Goal: Information Seeking & Learning: Learn about a topic

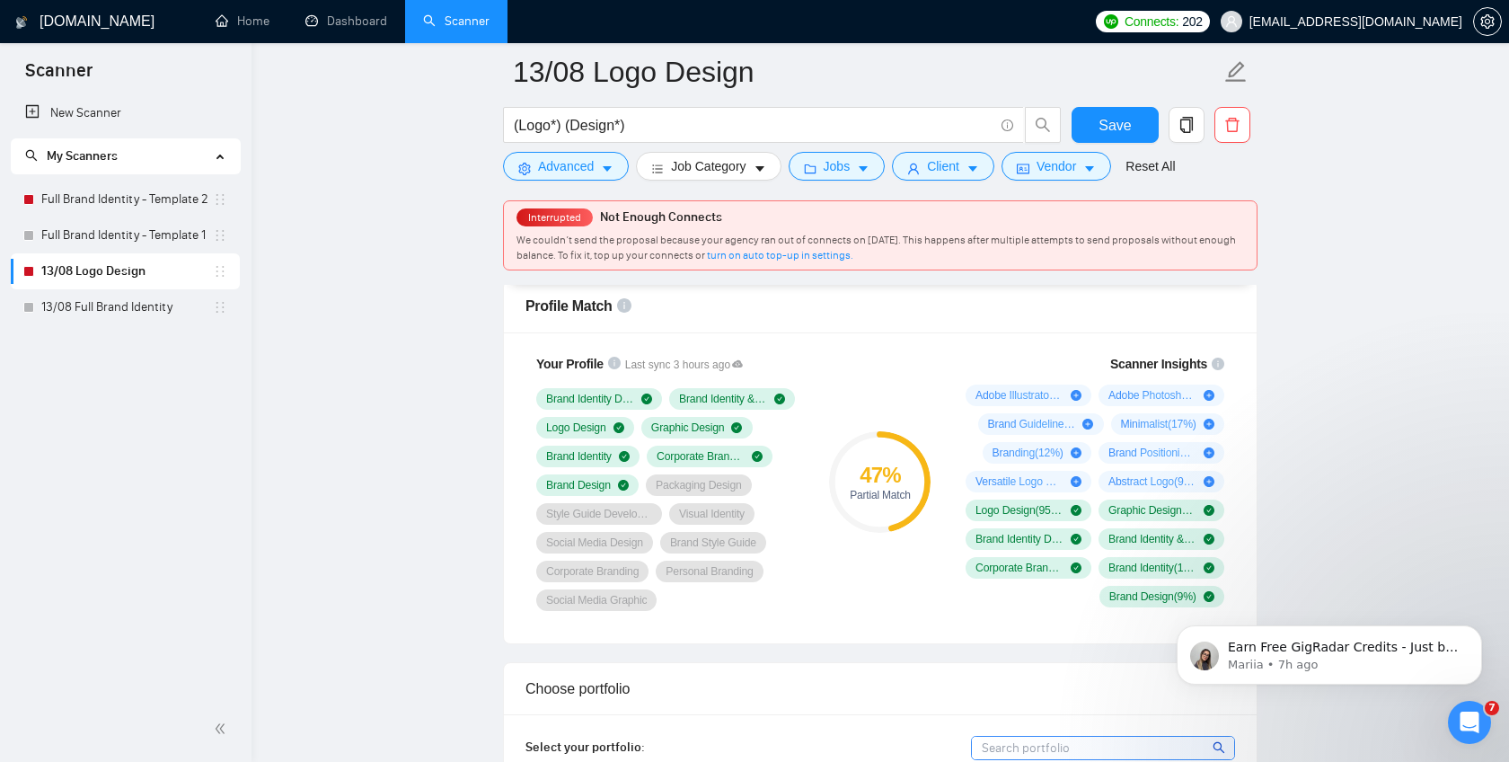
scroll to position [1175, 0]
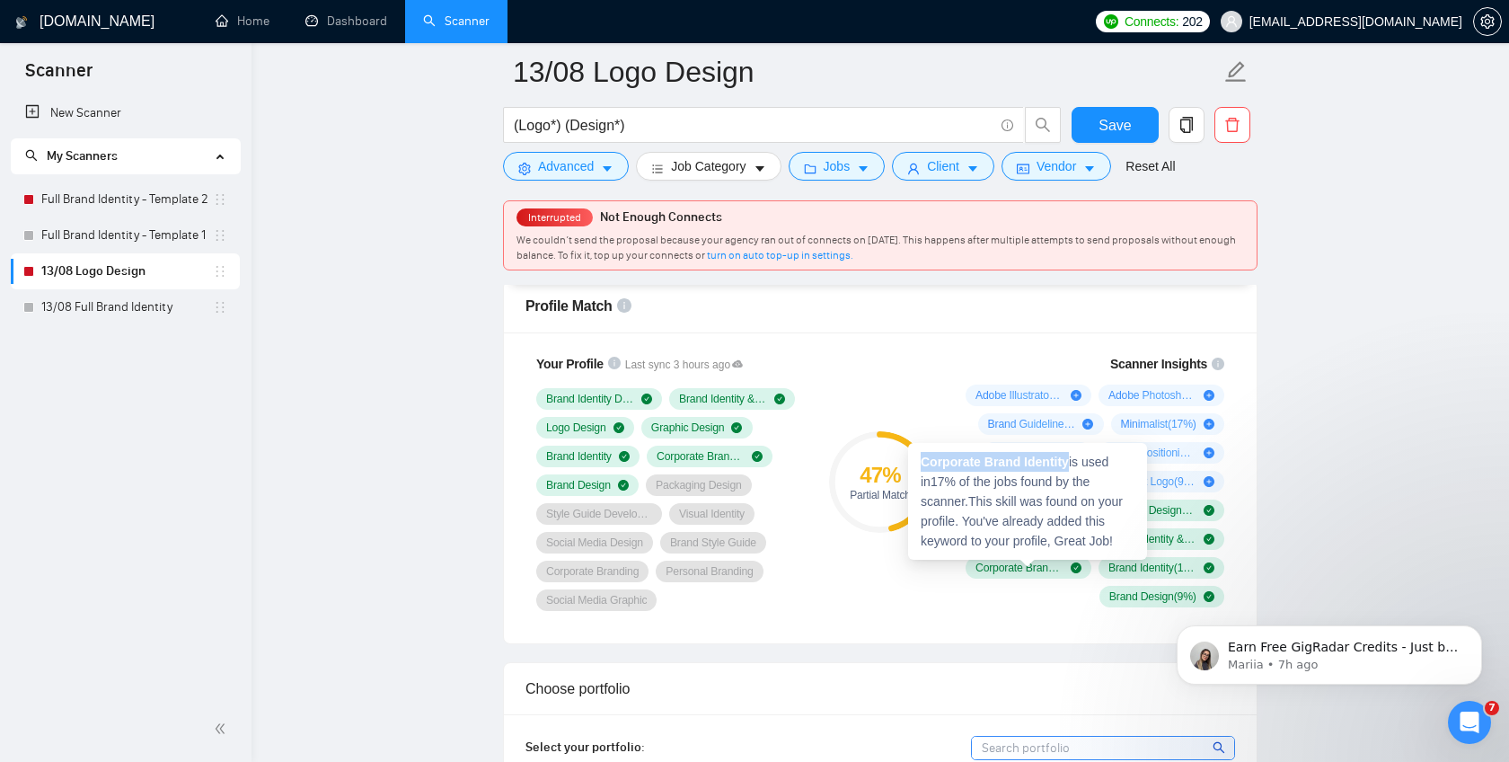
drag, startPoint x: 923, startPoint y: 460, endPoint x: 1070, endPoint y: 458, distance: 147.3
click at [1069, 458] on strong "Corporate Brand Identity" at bounding box center [994, 461] width 148 height 14
copy strong "Corporate Brand Identity"
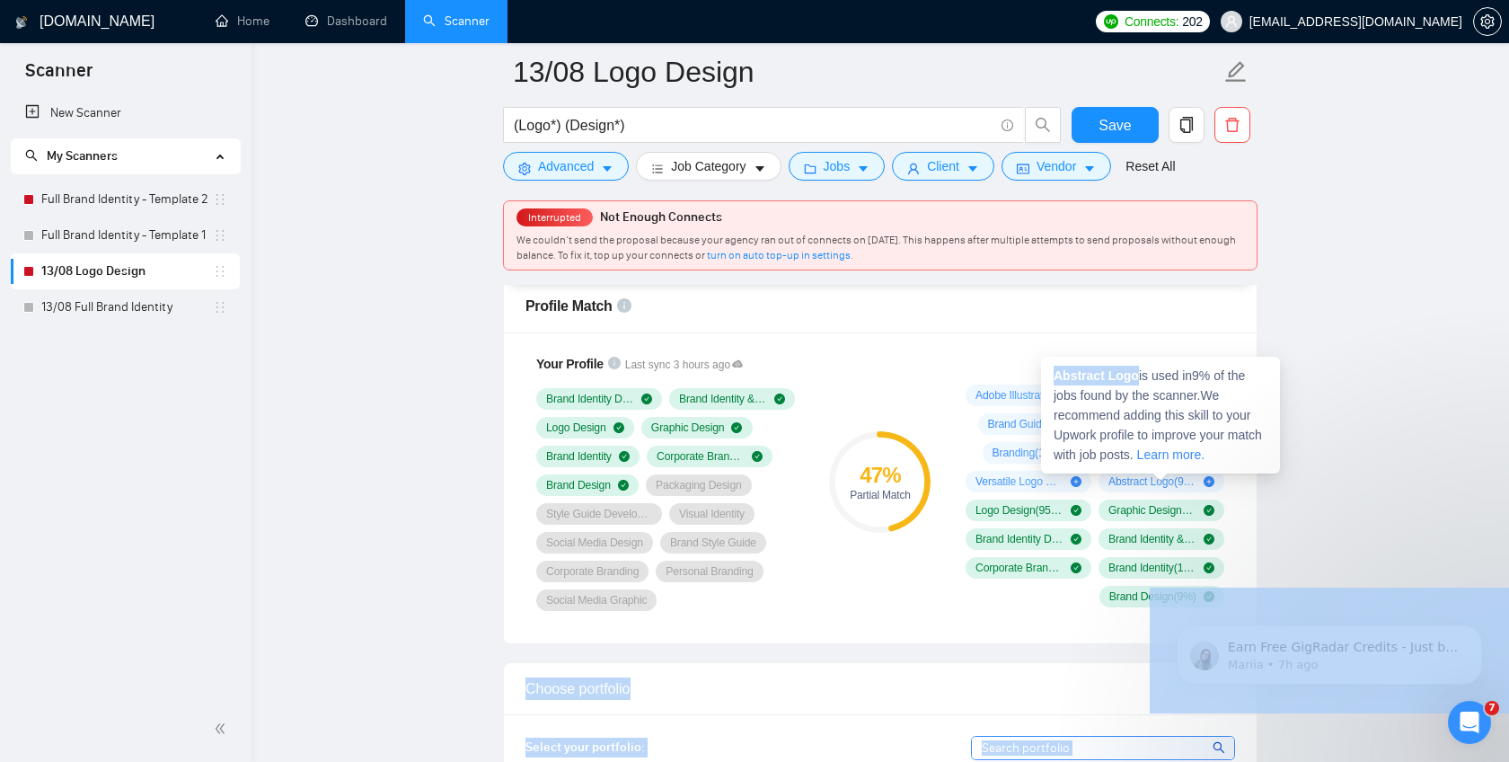
drag, startPoint x: 1140, startPoint y: 378, endPoint x: 1017, endPoint y: 378, distance: 123.0
click at [1133, 479] on span "Abstract Logo ( 9 %)" at bounding box center [1152, 481] width 88 height 14
click at [1127, 372] on strong "Abstract Logo" at bounding box center [1095, 375] width 85 height 14
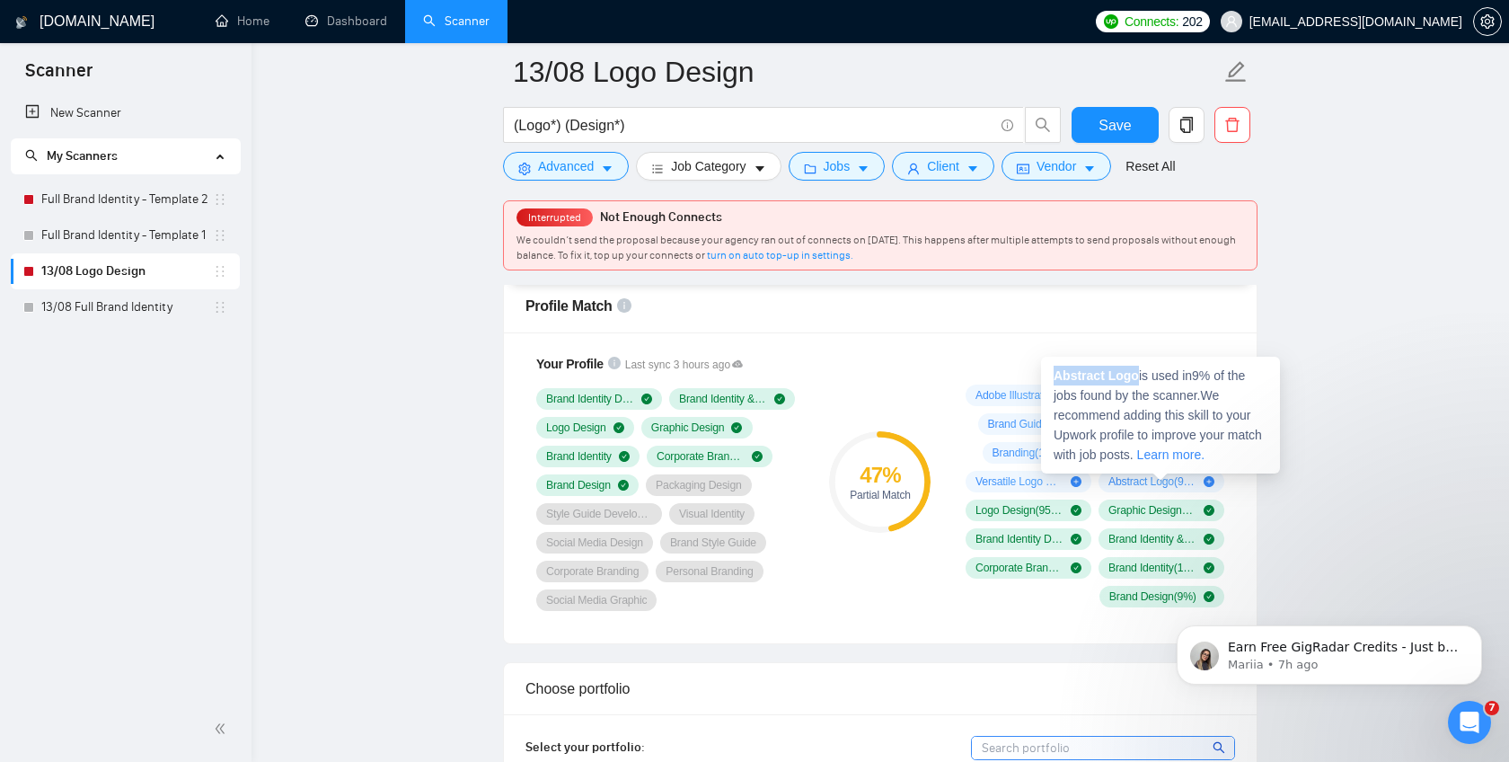
drag, startPoint x: 1139, startPoint y: 374, endPoint x: 1055, endPoint y: 372, distance: 83.5
click at [1055, 372] on strong "Abstract Logo" at bounding box center [1095, 375] width 85 height 14
copy strong "Abstract Logo"
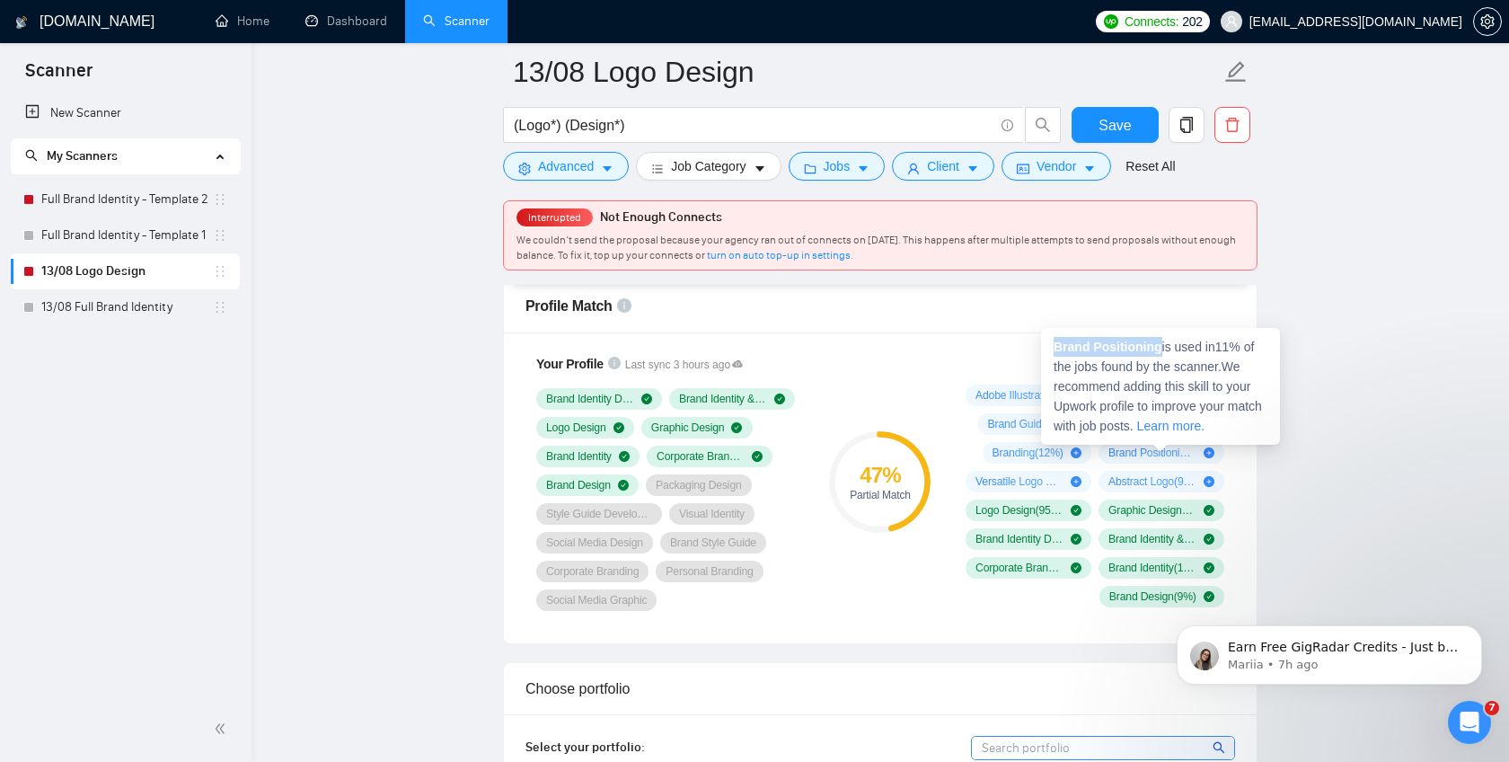
drag, startPoint x: 1161, startPoint y: 350, endPoint x: 1052, endPoint y: 350, distance: 109.6
click at [1052, 350] on div "Brand Positioning is used in 11 % of the jobs found by the scanner. We recommen…" at bounding box center [1160, 386] width 239 height 117
copy strong "Brand Positioning"
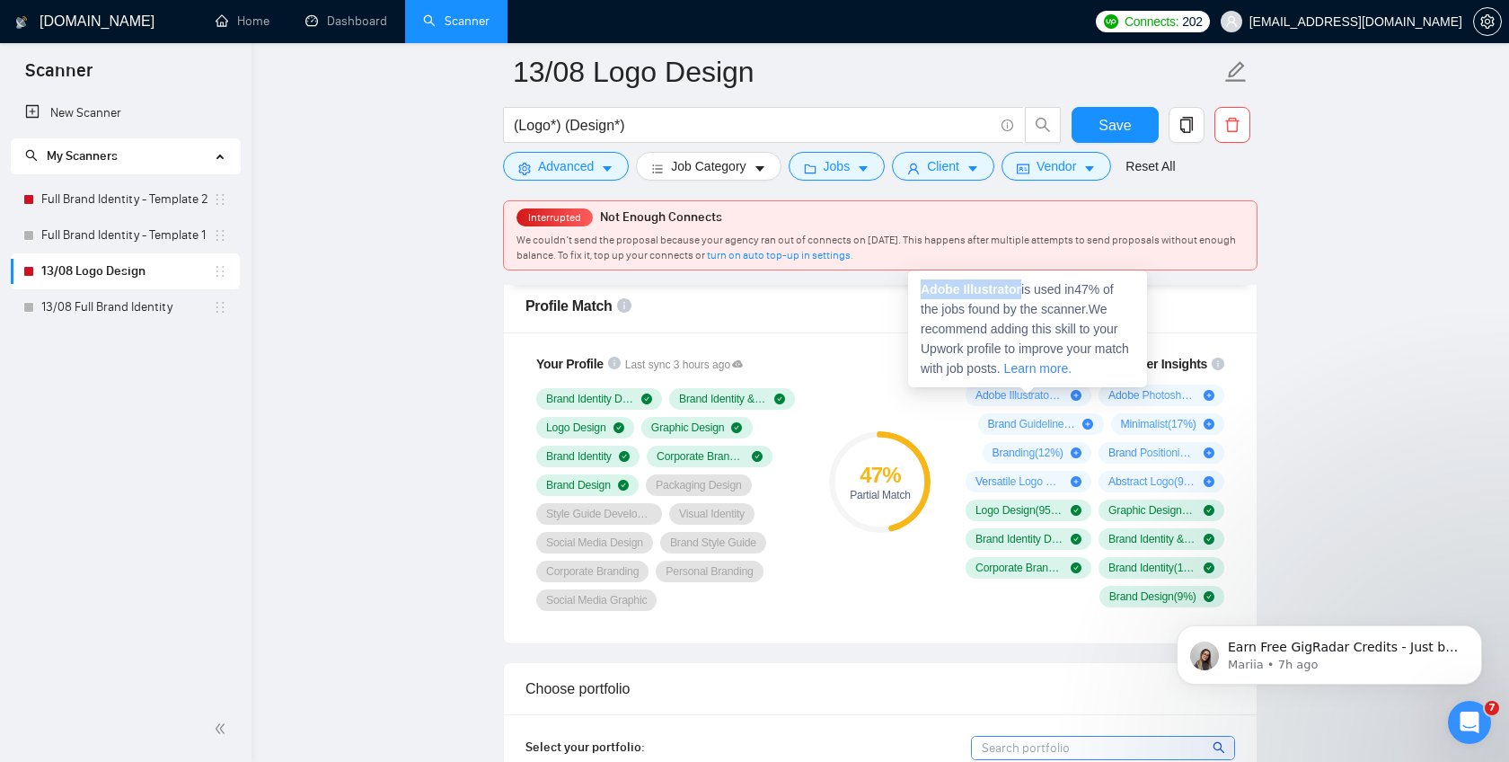
drag, startPoint x: 1024, startPoint y: 287, endPoint x: 924, endPoint y: 286, distance: 99.7
click at [924, 286] on span "Adobe Illustrator is used in 47 % of the jobs found by the scanner. We recommen…" at bounding box center [1024, 328] width 208 height 93
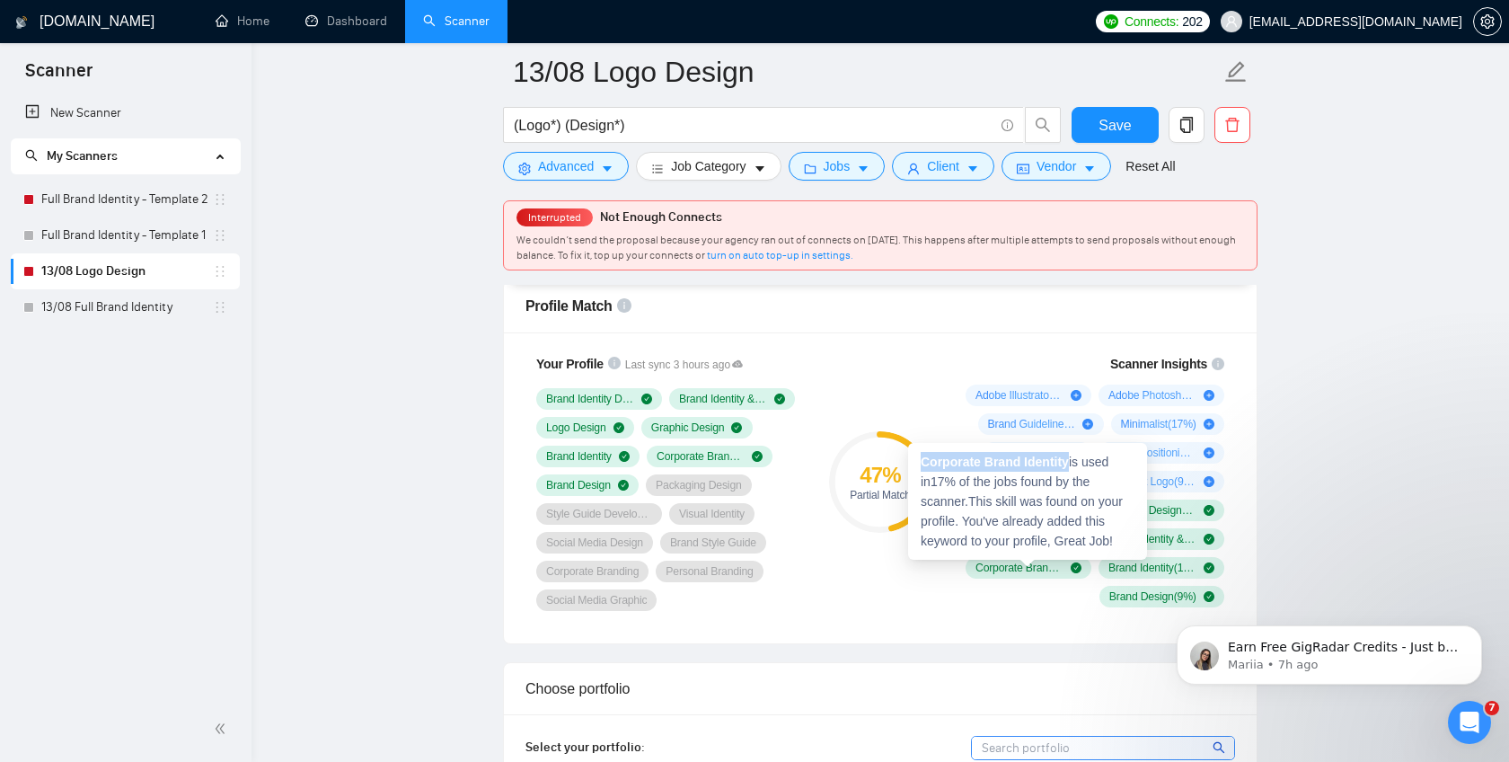
drag, startPoint x: 922, startPoint y: 457, endPoint x: 1076, endPoint y: 458, distance: 153.6
click at [1076, 458] on div "Corporate Brand Identity is used in 17 % of the jobs found by the scanner. This…" at bounding box center [1027, 501] width 239 height 117
copy strong "Corporate Brand Identity"
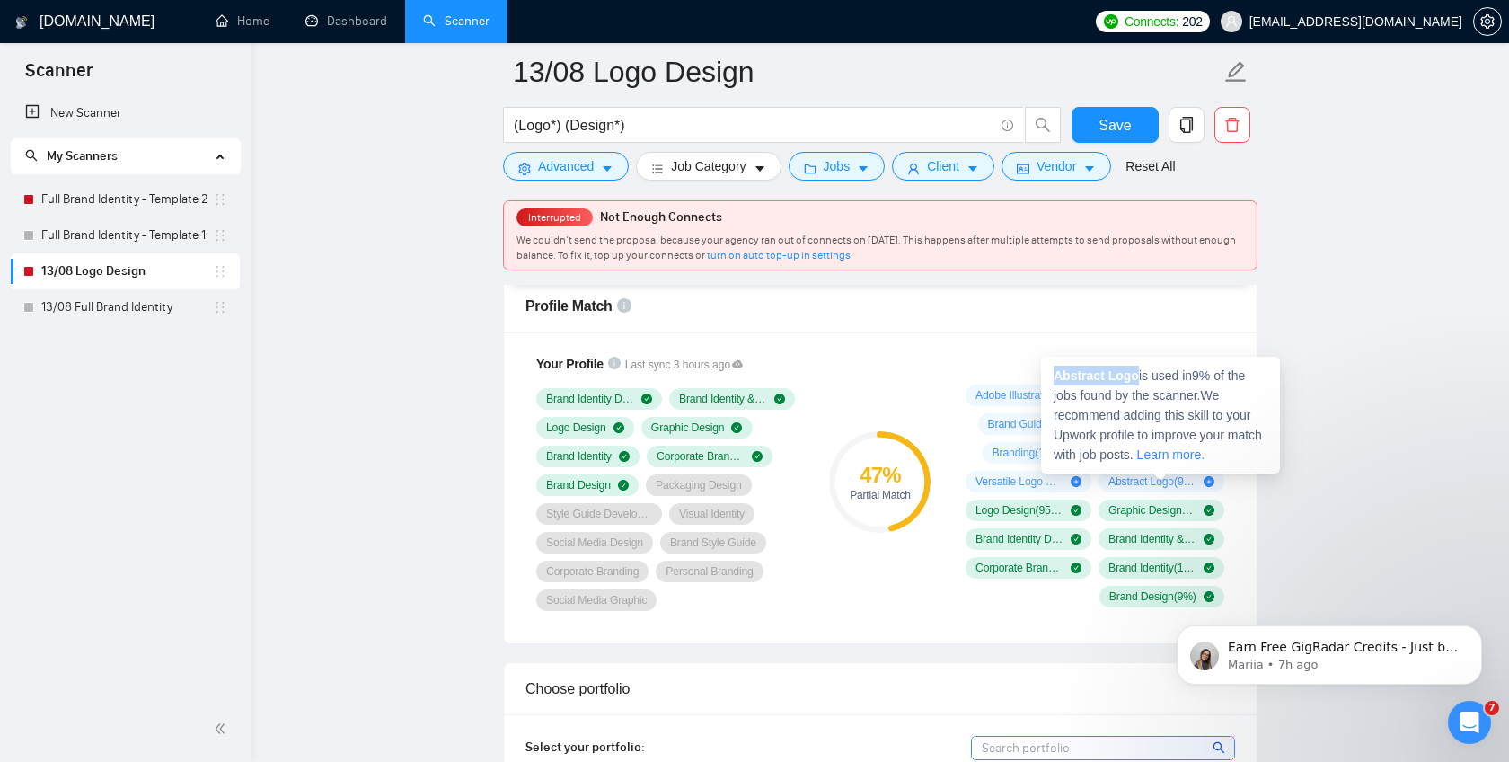
drag, startPoint x: 1140, startPoint y: 375, endPoint x: 1056, endPoint y: 375, distance: 83.5
click at [1056, 375] on strong "Abstract Logo" at bounding box center [1095, 375] width 85 height 14
copy strong "Abstract Logo"
